Goal: Find specific page/section: Find specific page/section

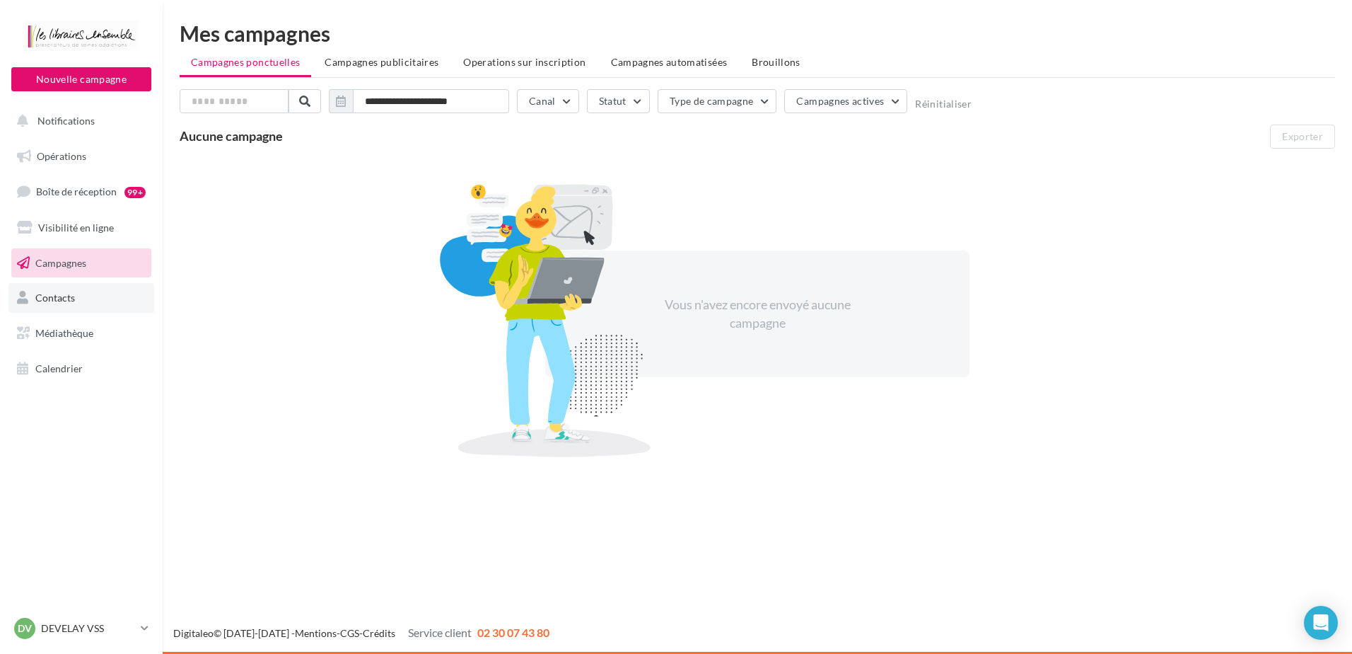
click at [108, 306] on link "Contacts" at bounding box center [81, 298] width 146 height 30
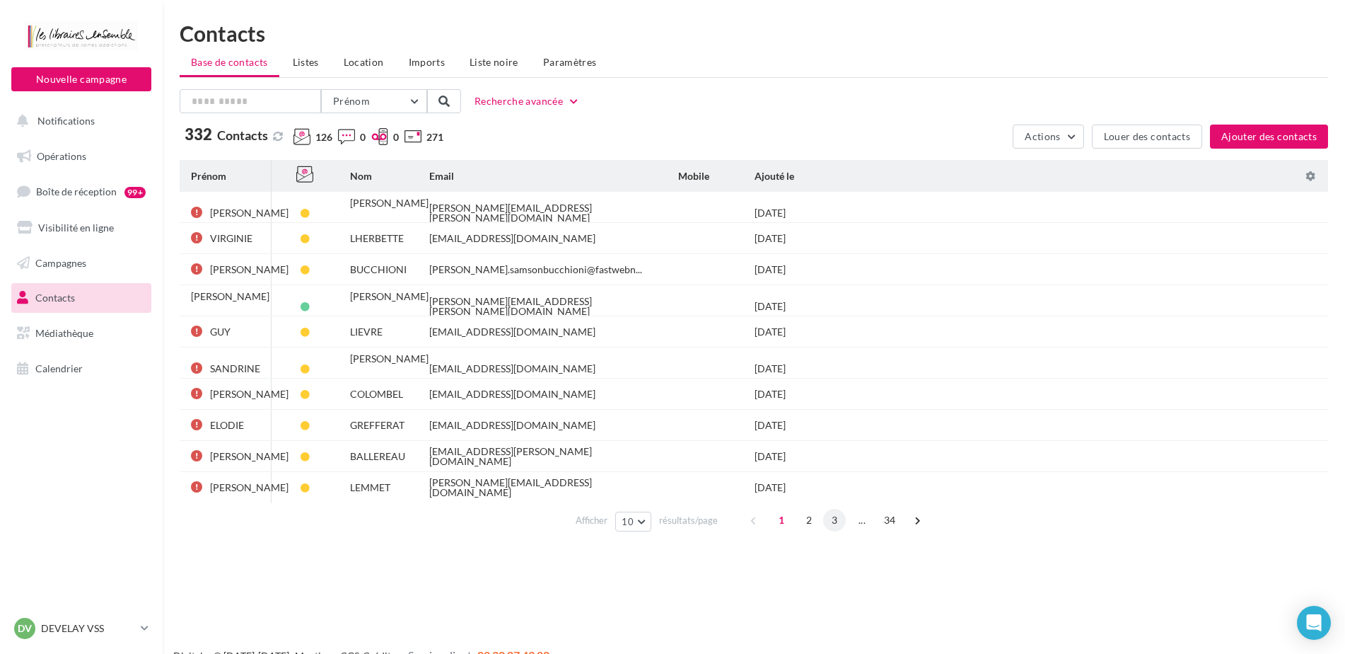
click at [824, 521] on span "3" at bounding box center [834, 520] width 23 height 23
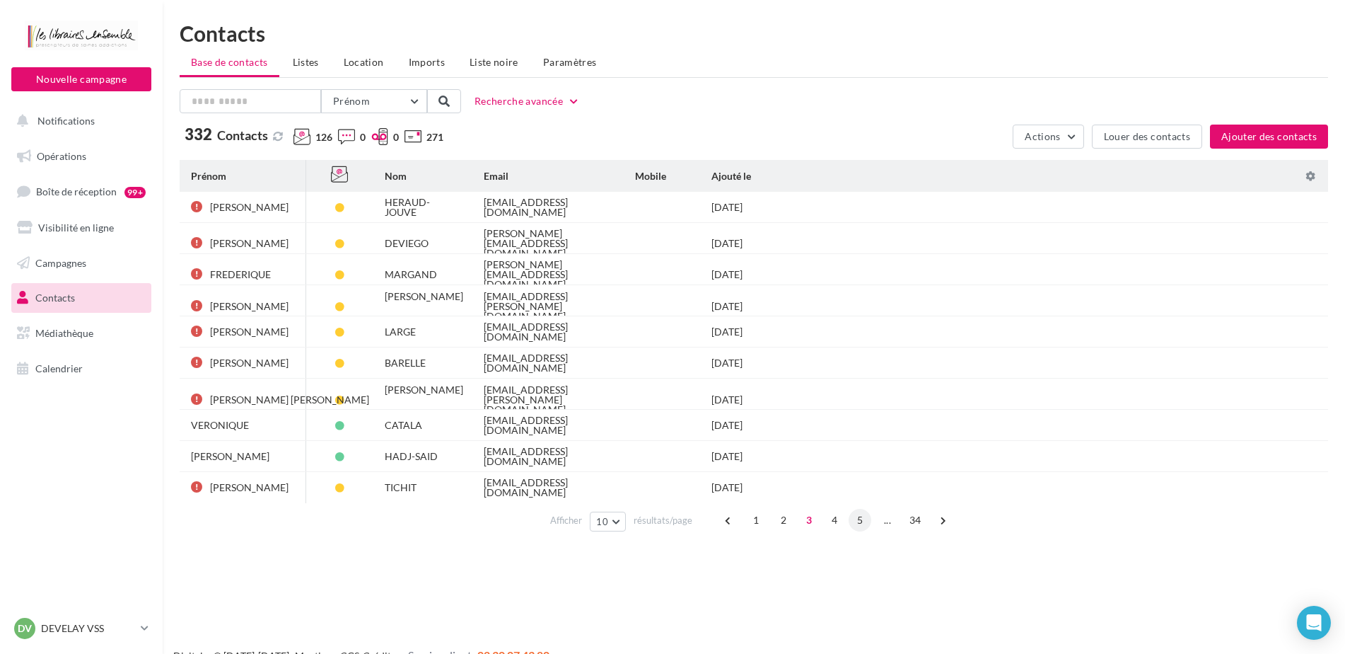
click at [849, 524] on span "5" at bounding box center [860, 520] width 23 height 23
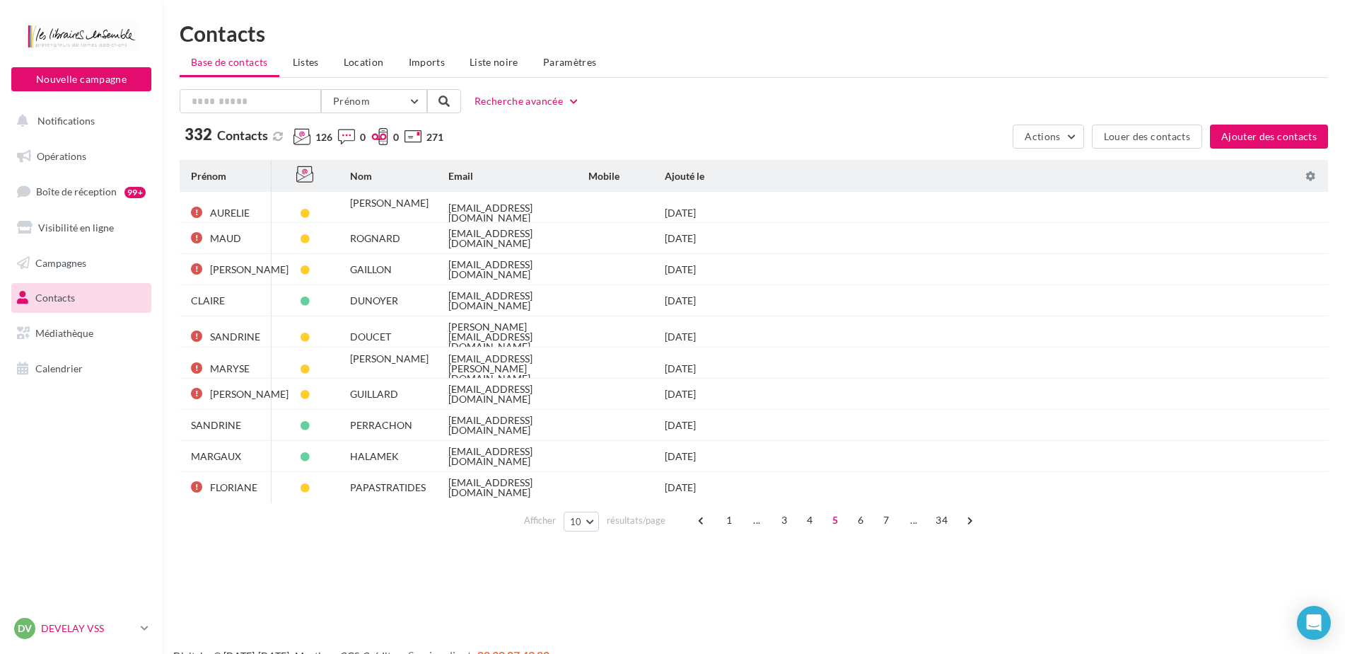
click at [137, 621] on link "DV DEVELAY VSS agnes.p" at bounding box center [81, 628] width 140 height 27
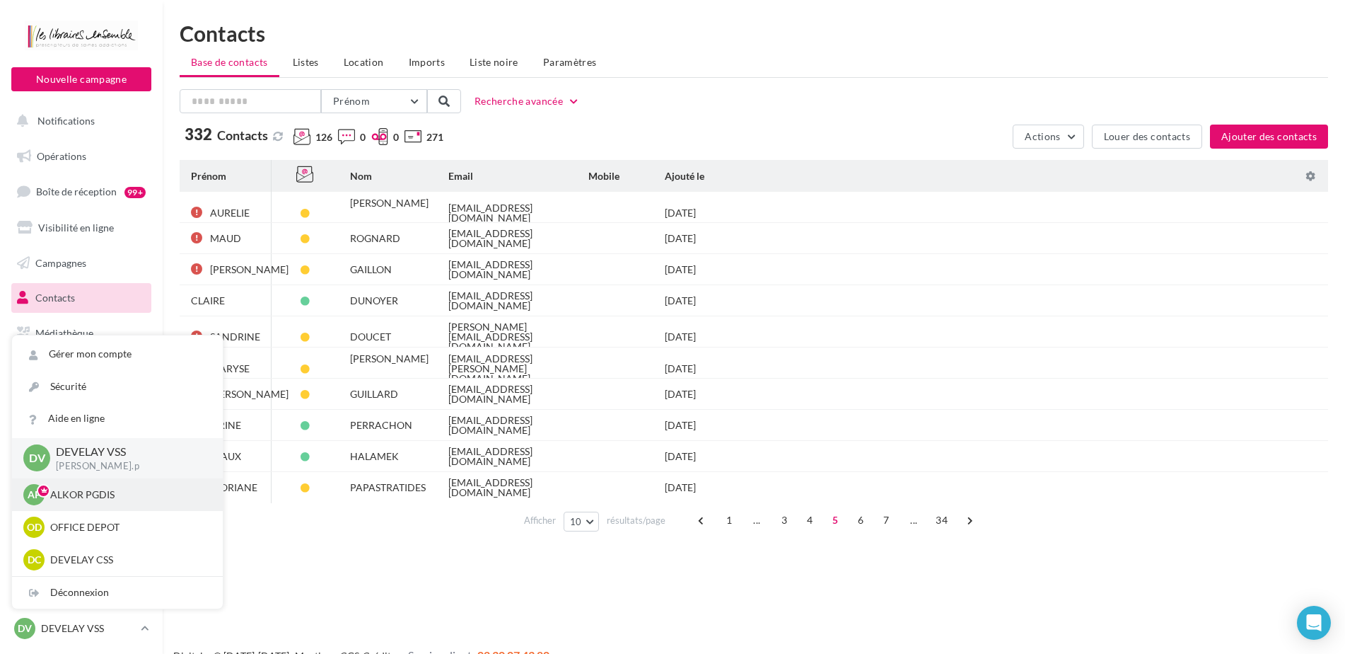
click at [122, 504] on div "AP ALKOR PGDIS agnes.pecoul@pgdis.com" at bounding box center [117, 494] width 188 height 21
